Goal: Task Accomplishment & Management: Use online tool/utility

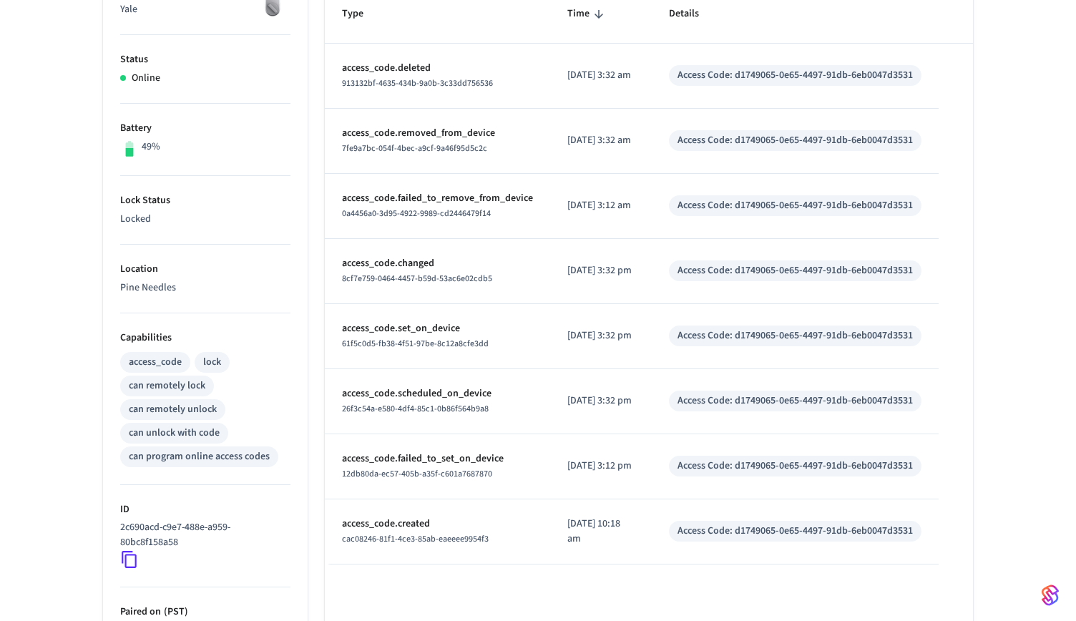
scroll to position [277, 0]
